Goal: Transaction & Acquisition: Download file/media

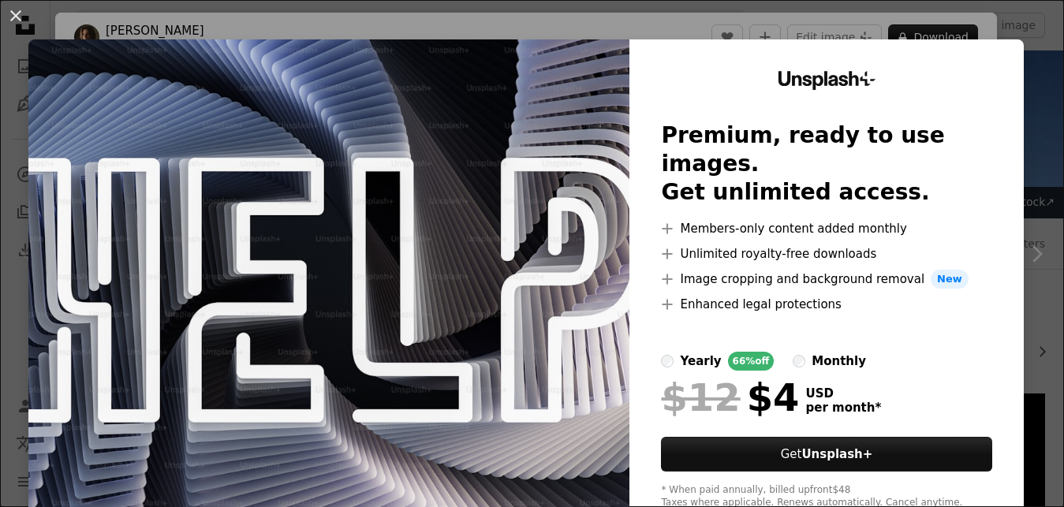
drag, startPoint x: 1027, startPoint y: 147, endPoint x: 1031, endPoint y: 140, distance: 8.5
click at [1027, 147] on div "An X shape Unsplash+ Premium, ready to use images. Get unlimited access. A plus…" at bounding box center [532, 253] width 1064 height 507
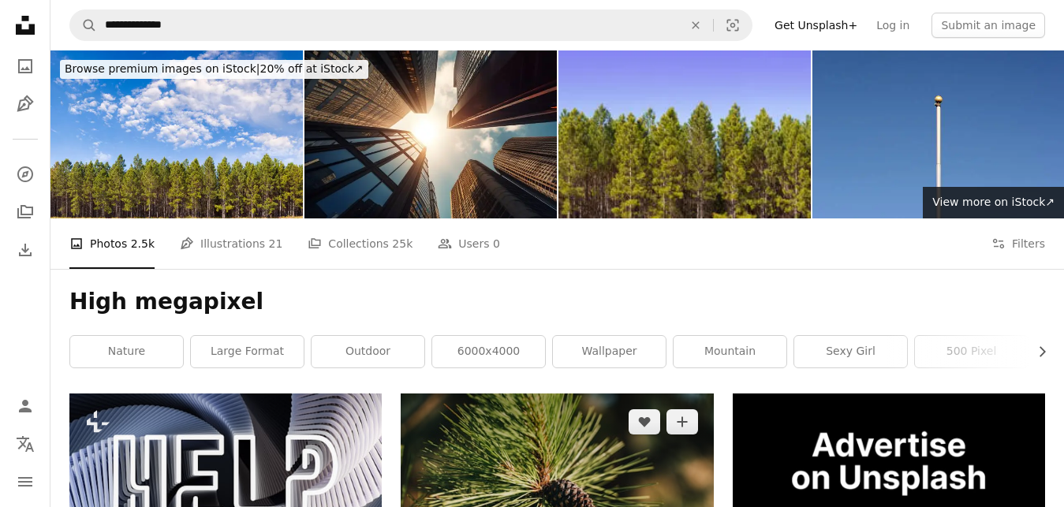
click at [594, 393] on img at bounding box center [557, 497] width 312 height 208
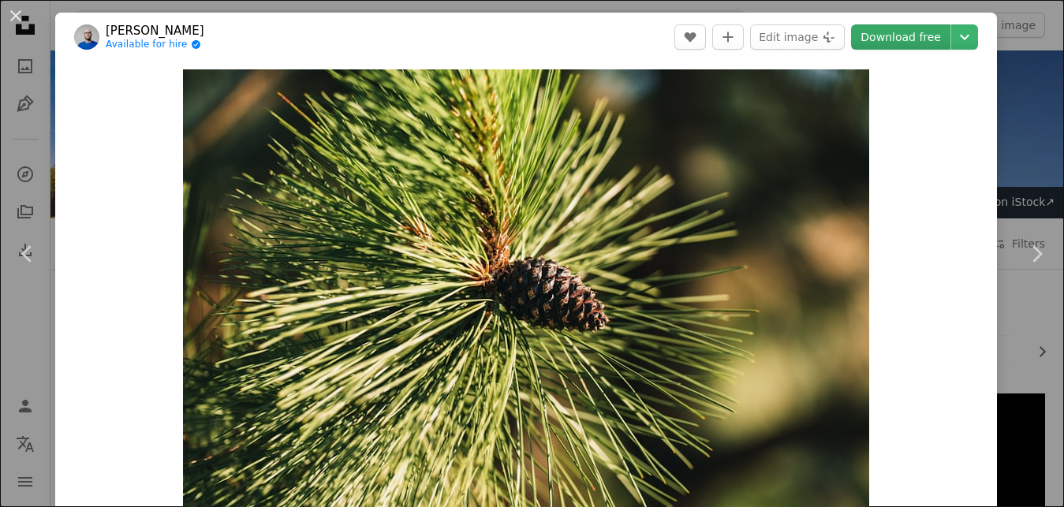
click at [943, 43] on link "Download free" at bounding box center [900, 36] width 99 height 25
